Goal: Information Seeking & Learning: Learn about a topic

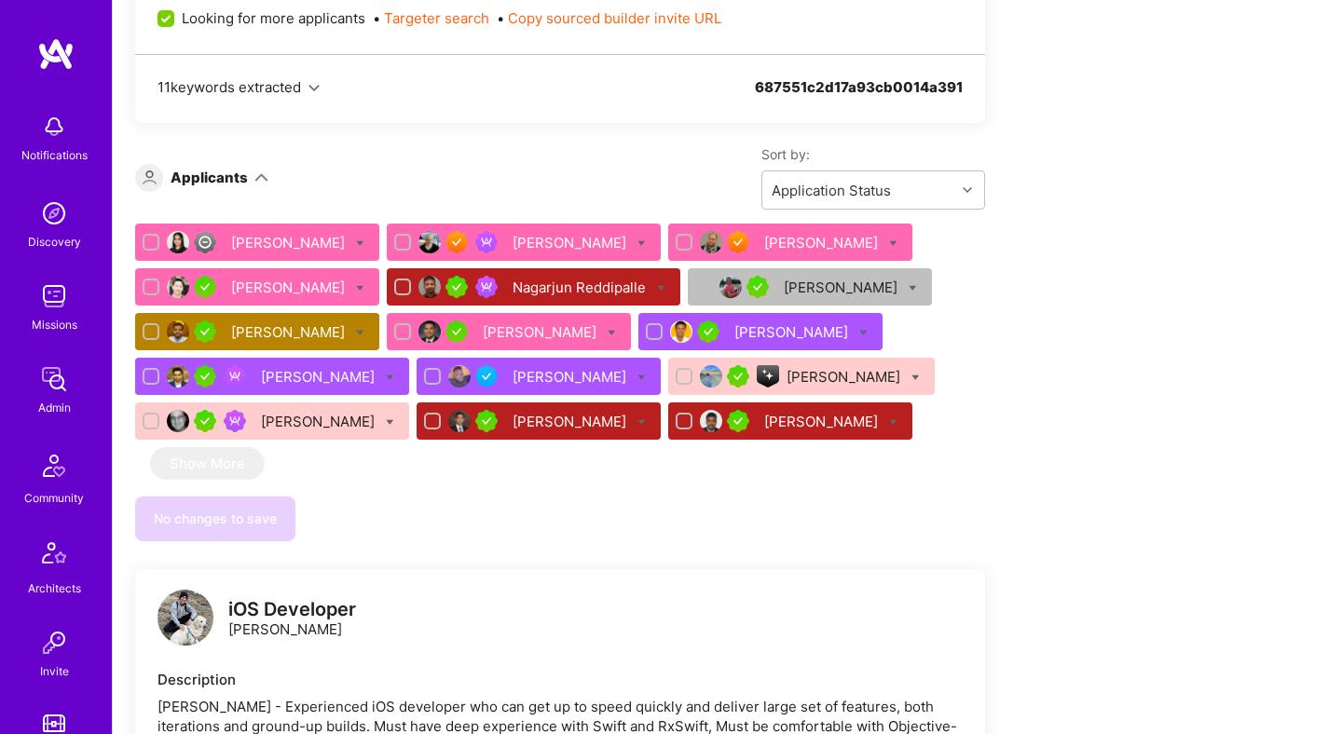
scroll to position [899, 0]
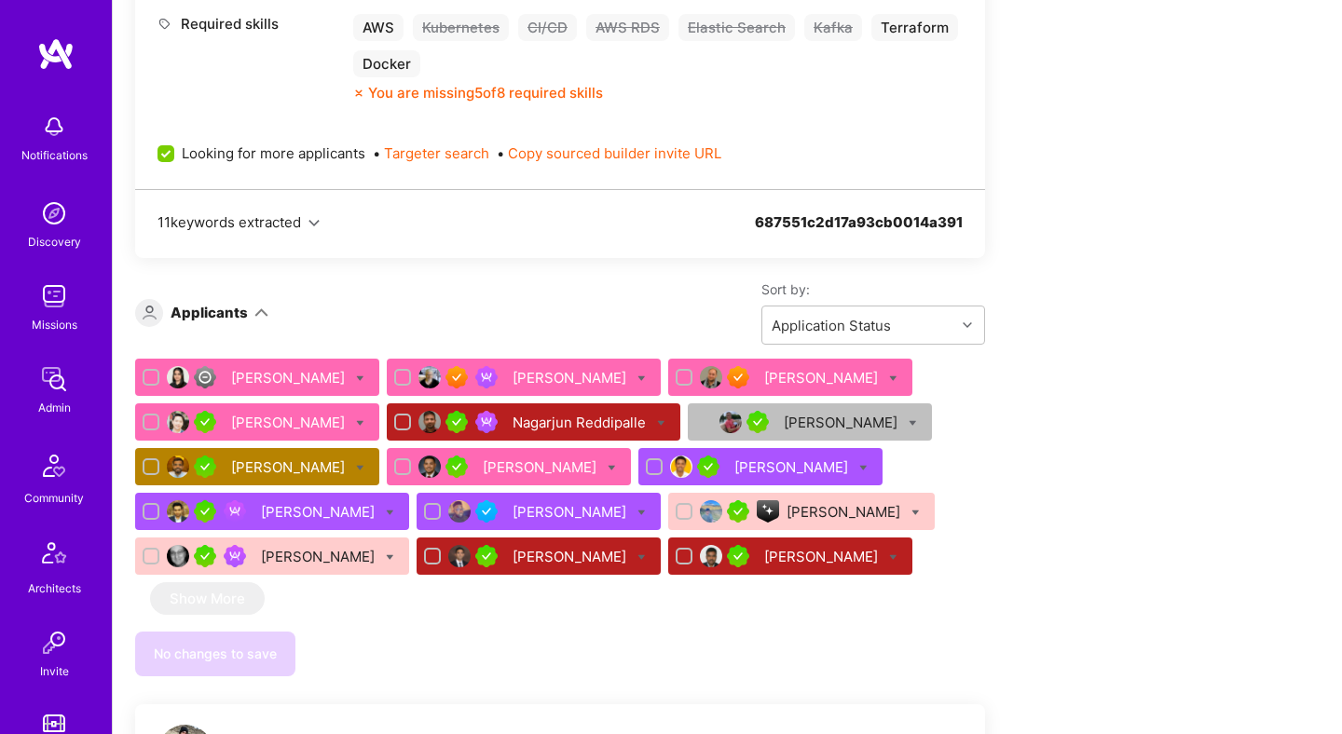
scroll to position [967, 0]
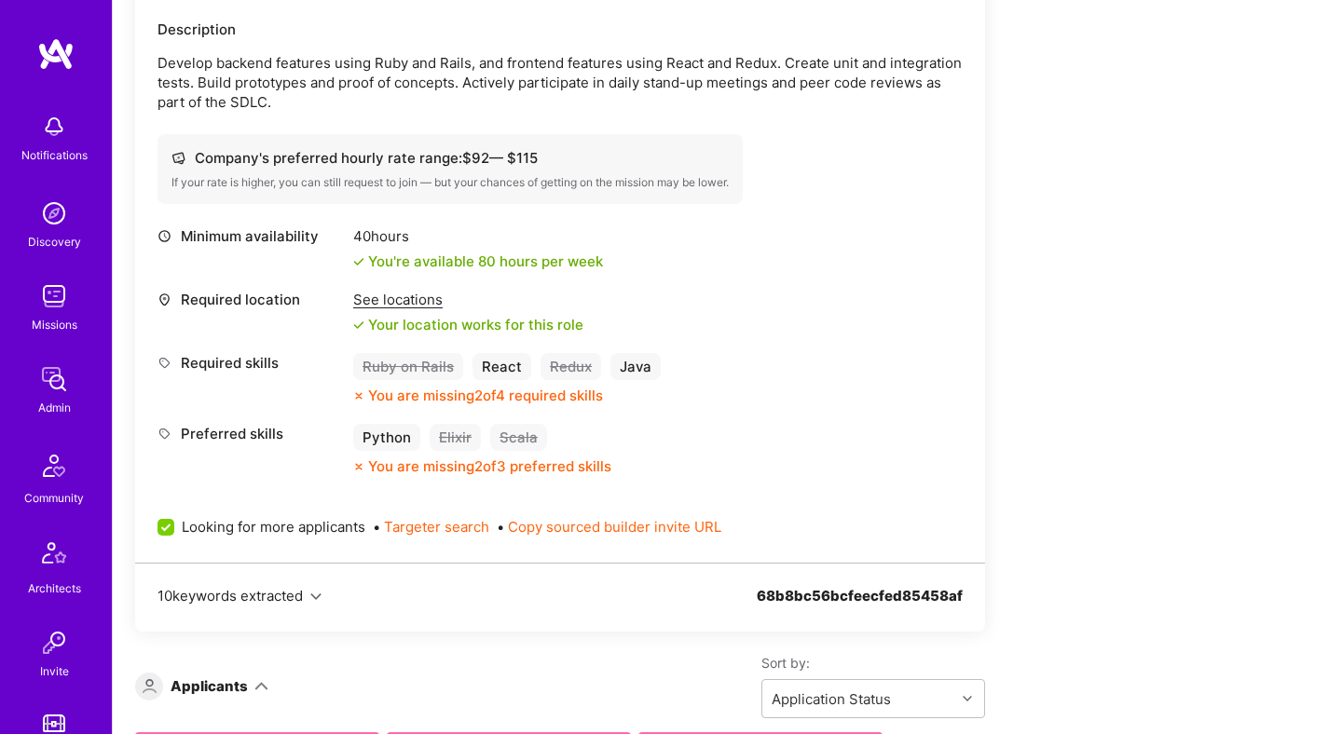
scroll to position [984, 0]
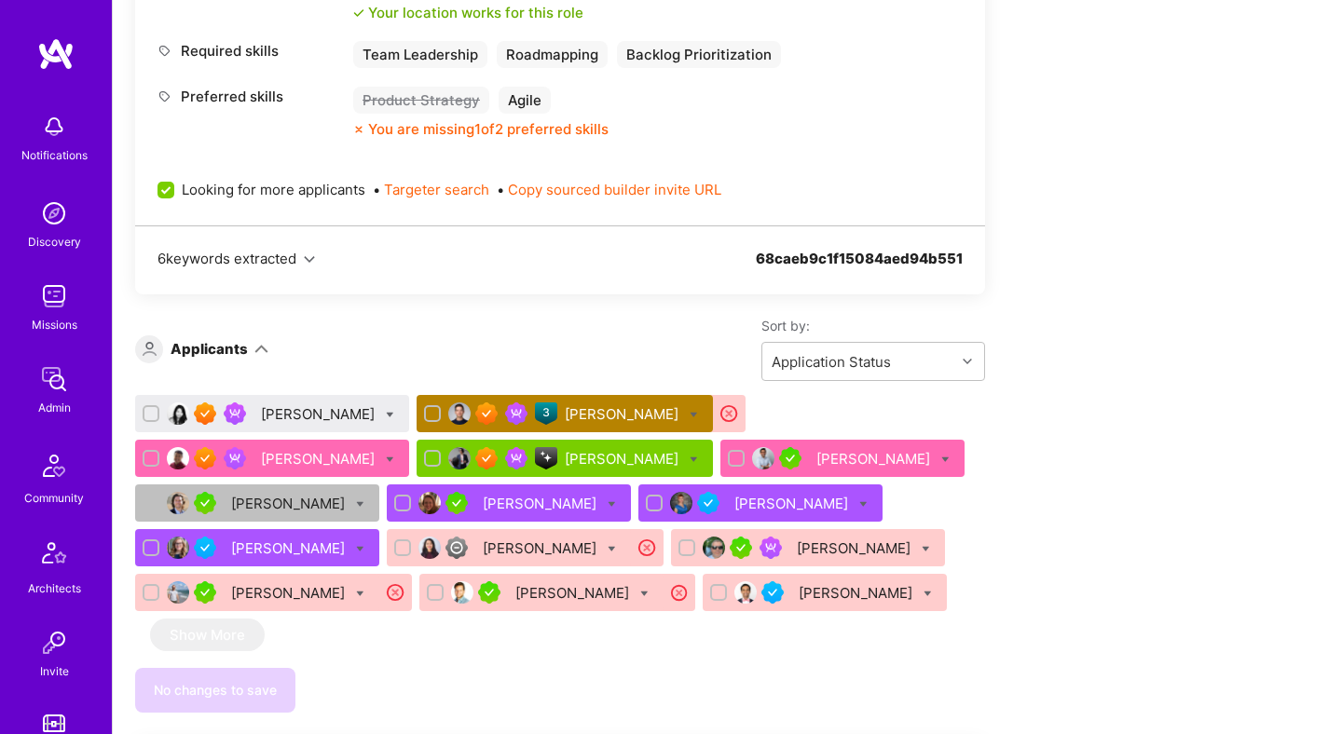
scroll to position [944, 0]
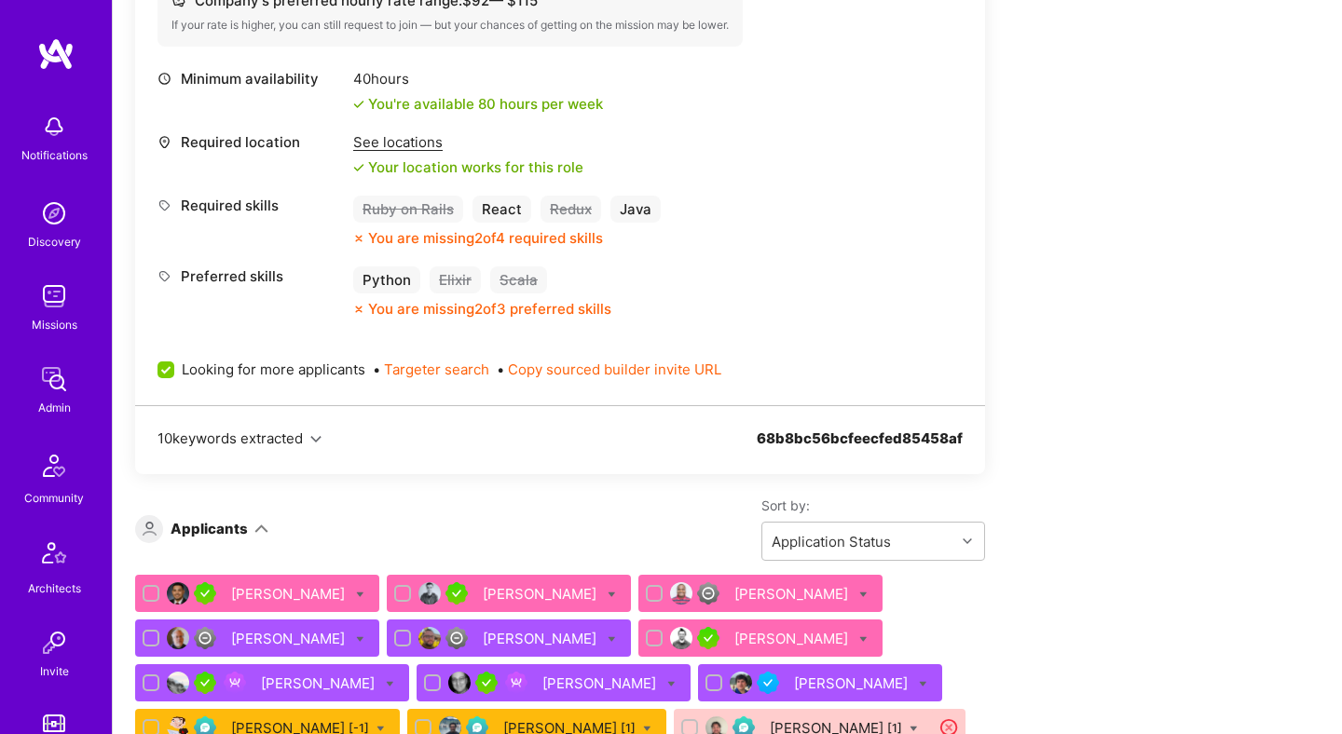
scroll to position [981, 0]
